Goal: Find specific page/section: Find specific page/section

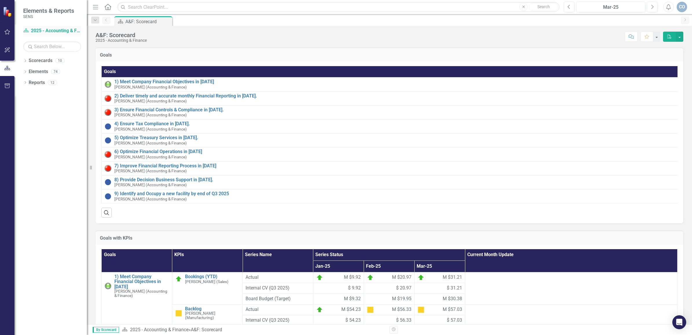
click at [27, 29] on icon at bounding box center [25, 30] width 5 height 4
click at [24, 61] on icon "Dropdown" at bounding box center [25, 61] width 4 height 3
click at [30, 70] on icon "Dropdown" at bounding box center [28, 71] width 4 height 3
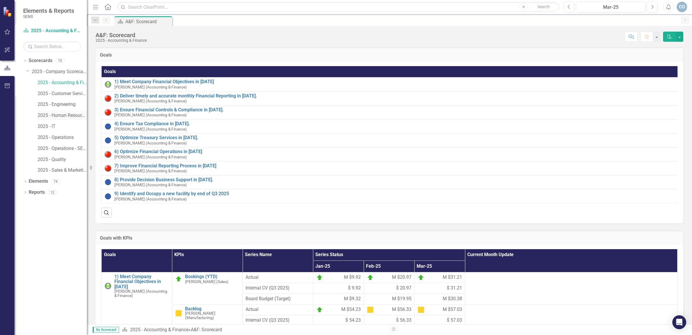
click at [71, 120] on div "2025 - Human Resources" at bounding box center [62, 116] width 49 height 10
click at [70, 116] on link "2025 - Human Resources" at bounding box center [62, 115] width 49 height 7
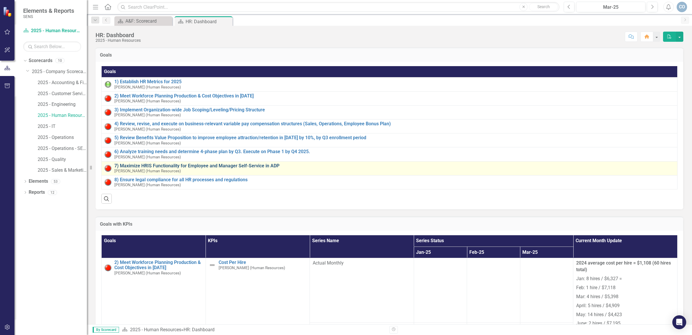
click at [232, 163] on link "7) Maximize HRIS Functionality for Employee and Manager Self-Service in ADP" at bounding box center [394, 165] width 560 height 5
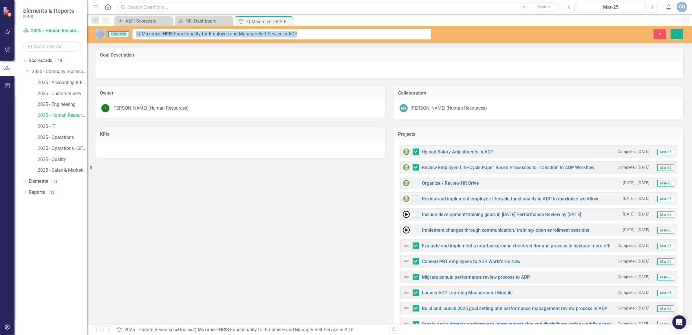
drag, startPoint x: 314, startPoint y: 34, endPoint x: 139, endPoint y: 33, distance: 175.3
drag, startPoint x: 298, startPoint y: 32, endPoint x: 142, endPoint y: 32, distance: 155.9
click at [142, 32] on input "7) Maximize HRIS Functionality for Employee and Manager Self-Service in ADP" at bounding box center [281, 34] width 299 height 11
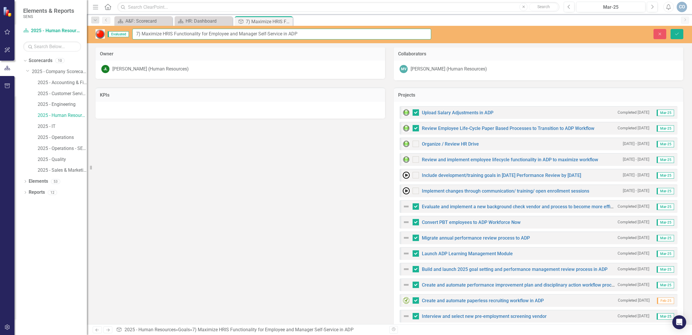
scroll to position [67, 0]
